Goal: Task Accomplishment & Management: Use online tool/utility

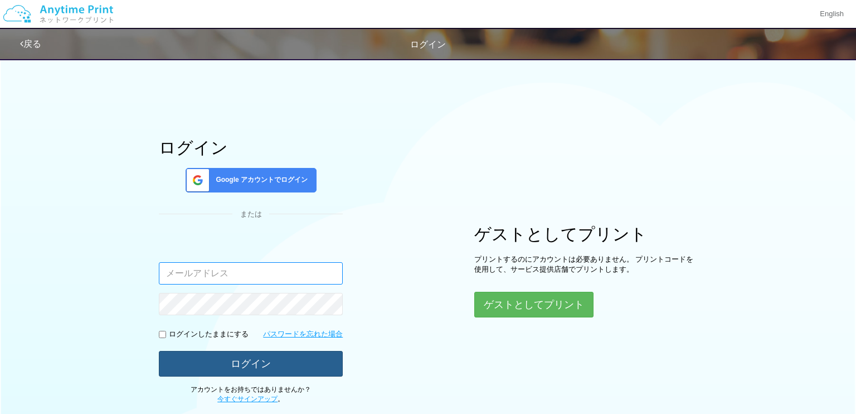
type input "[EMAIL_ADDRESS][DOMAIN_NAME]"
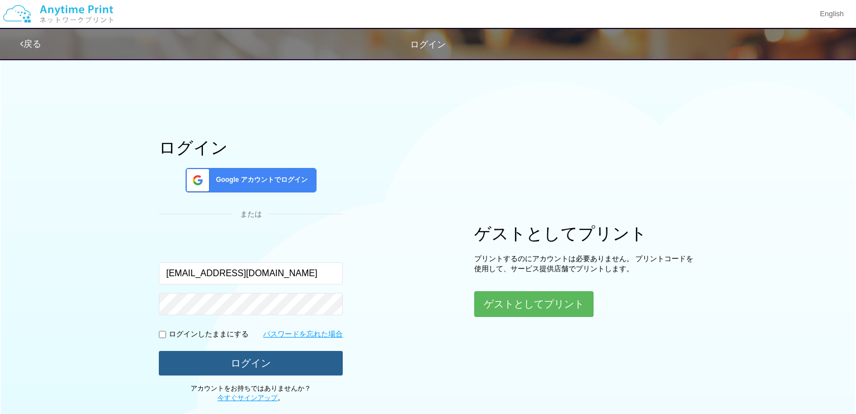
click at [223, 367] on button "ログイン" at bounding box center [251, 363] width 184 height 25
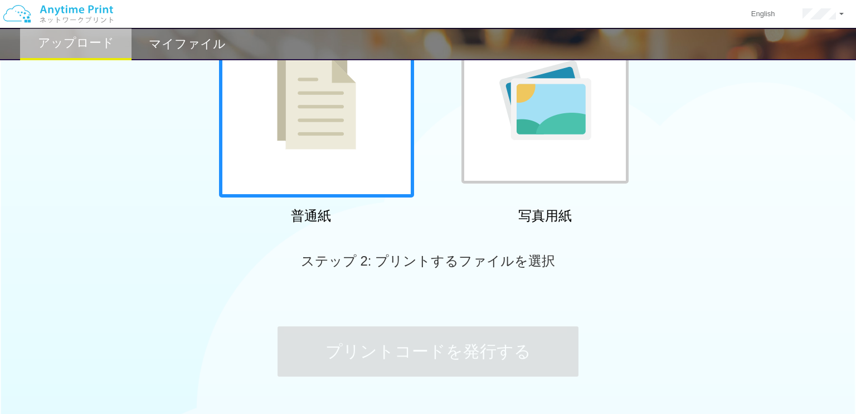
scroll to position [206, 0]
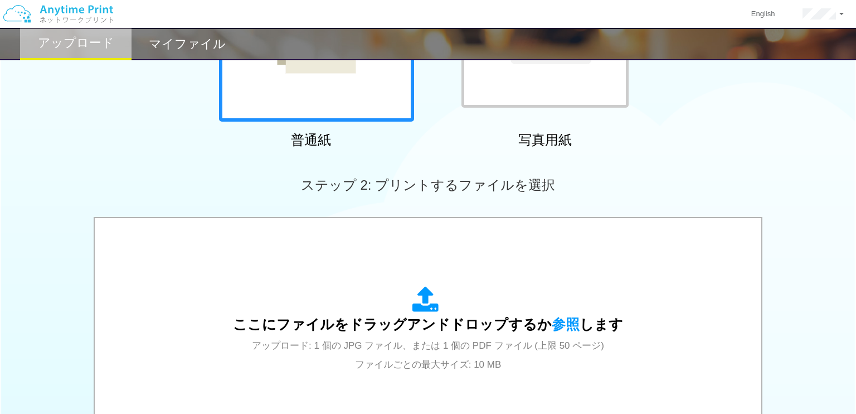
click at [270, 121] on div at bounding box center [316, 23] width 195 height 195
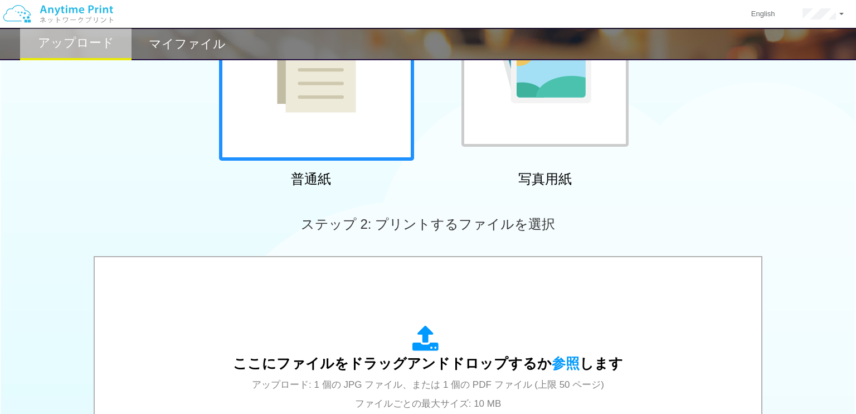
scroll to position [259, 0]
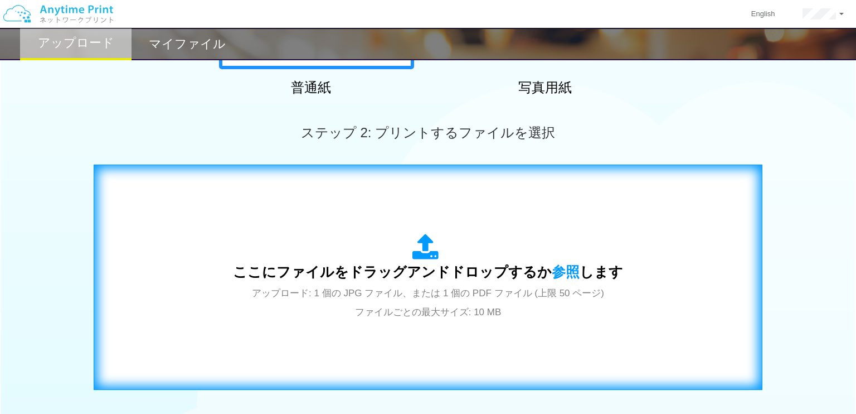
click at [270, 203] on div "ここにファイルをドラッグアンドドロップするか 参照 します アップロード: 1 個の JPG ファイル、または 1 個の PDF ファイル (上限 50 ペー…" at bounding box center [427, 277] width 645 height 202
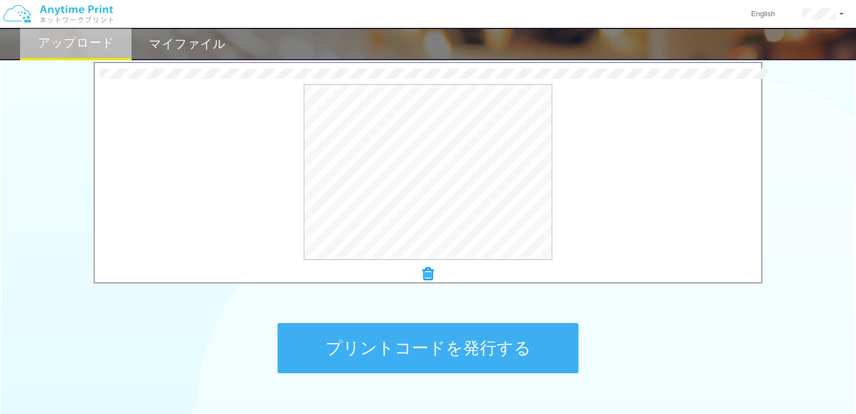
scroll to position [368, 0]
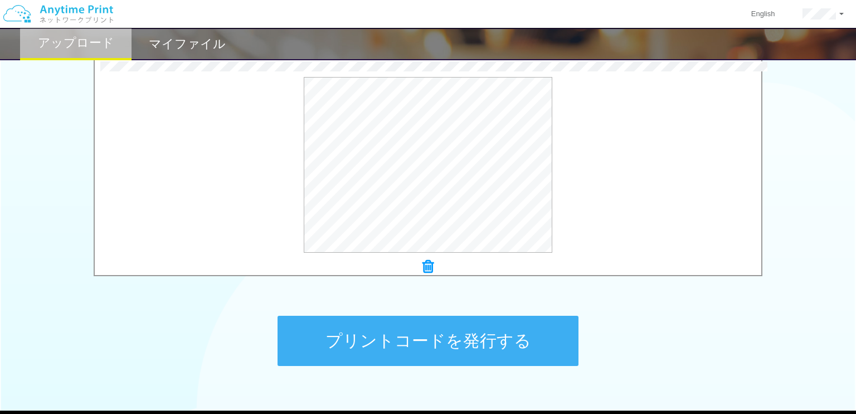
click at [493, 336] on button "プリントコードを発行する" at bounding box center [428, 340] width 301 height 50
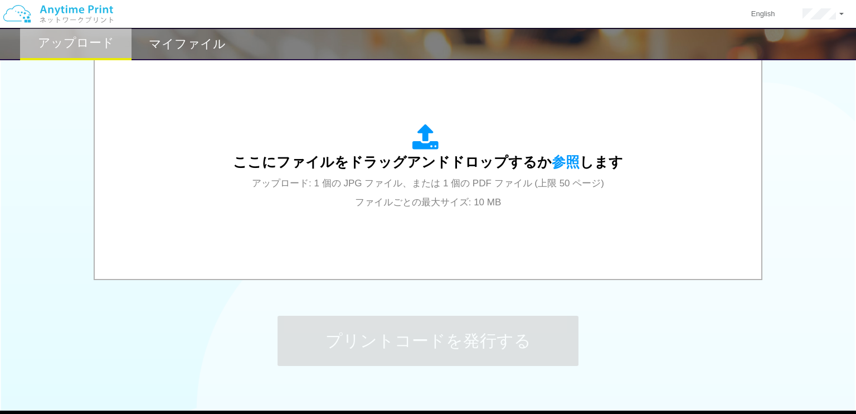
scroll to position [0, 0]
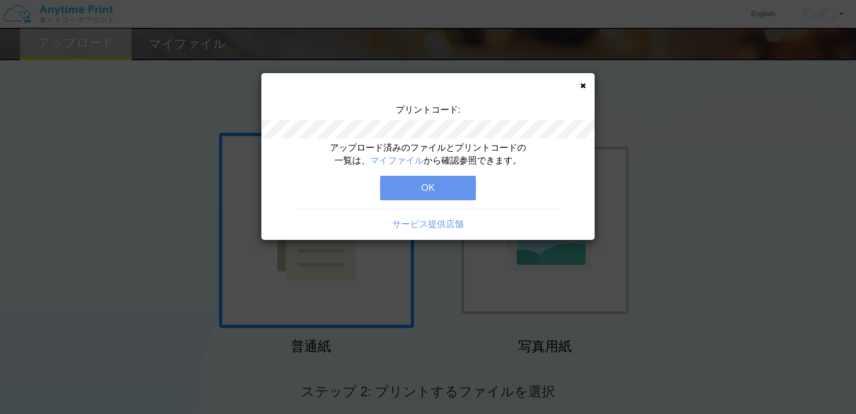
click at [448, 186] on button "OK" at bounding box center [428, 188] width 96 height 25
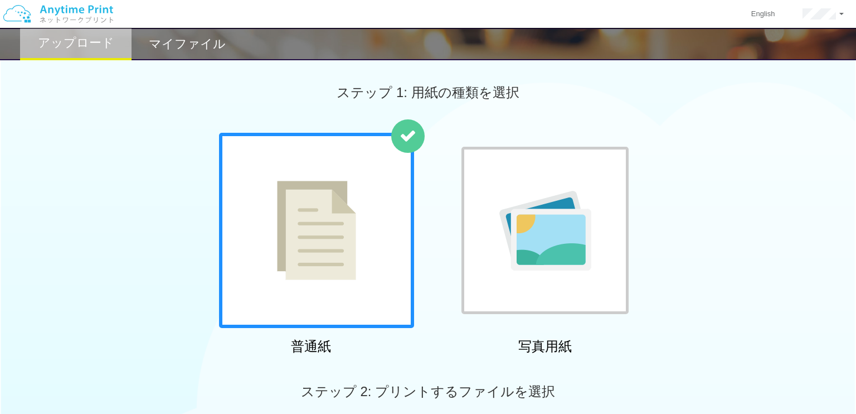
click at [168, 49] on h2 "マイファイル" at bounding box center [187, 43] width 77 height 13
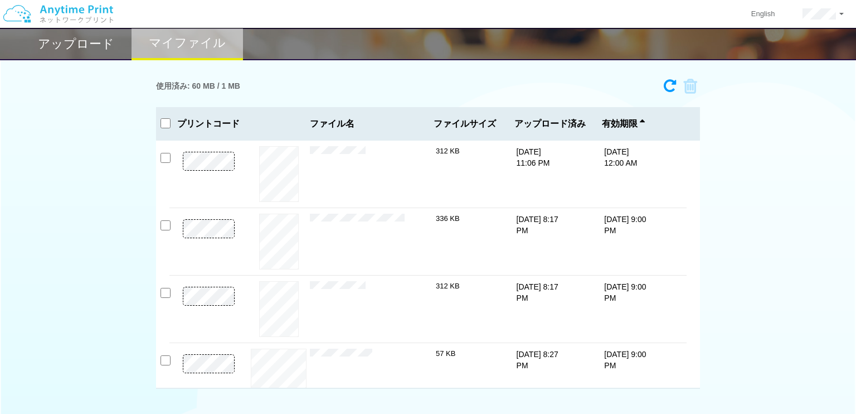
scroll to position [6, 0]
click at [164, 157] on input "checkbox" at bounding box center [166, 157] width 10 height 10
click at [690, 87] on icon at bounding box center [686, 85] width 21 height 17
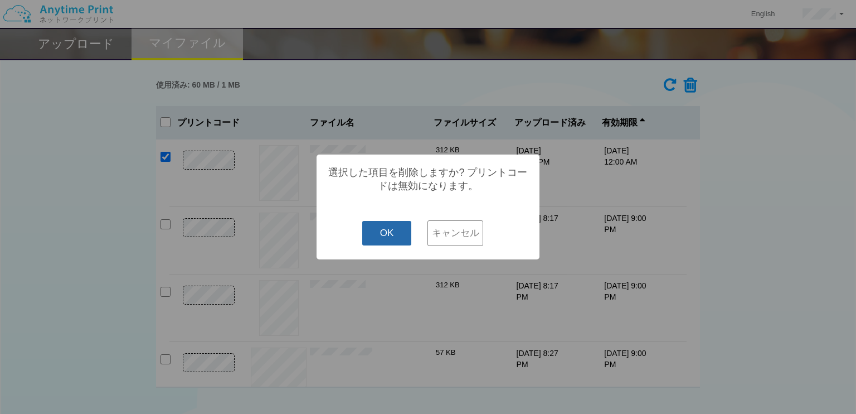
click at [392, 235] on button "OK" at bounding box center [387, 233] width 50 height 25
checkbox input "false"
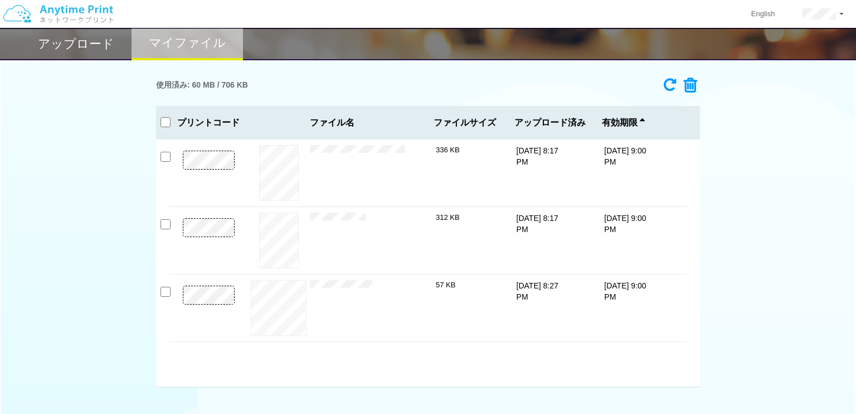
click at [69, 40] on h2 "アップロード" at bounding box center [76, 43] width 76 height 13
